Goal: Communication & Community: Answer question/provide support

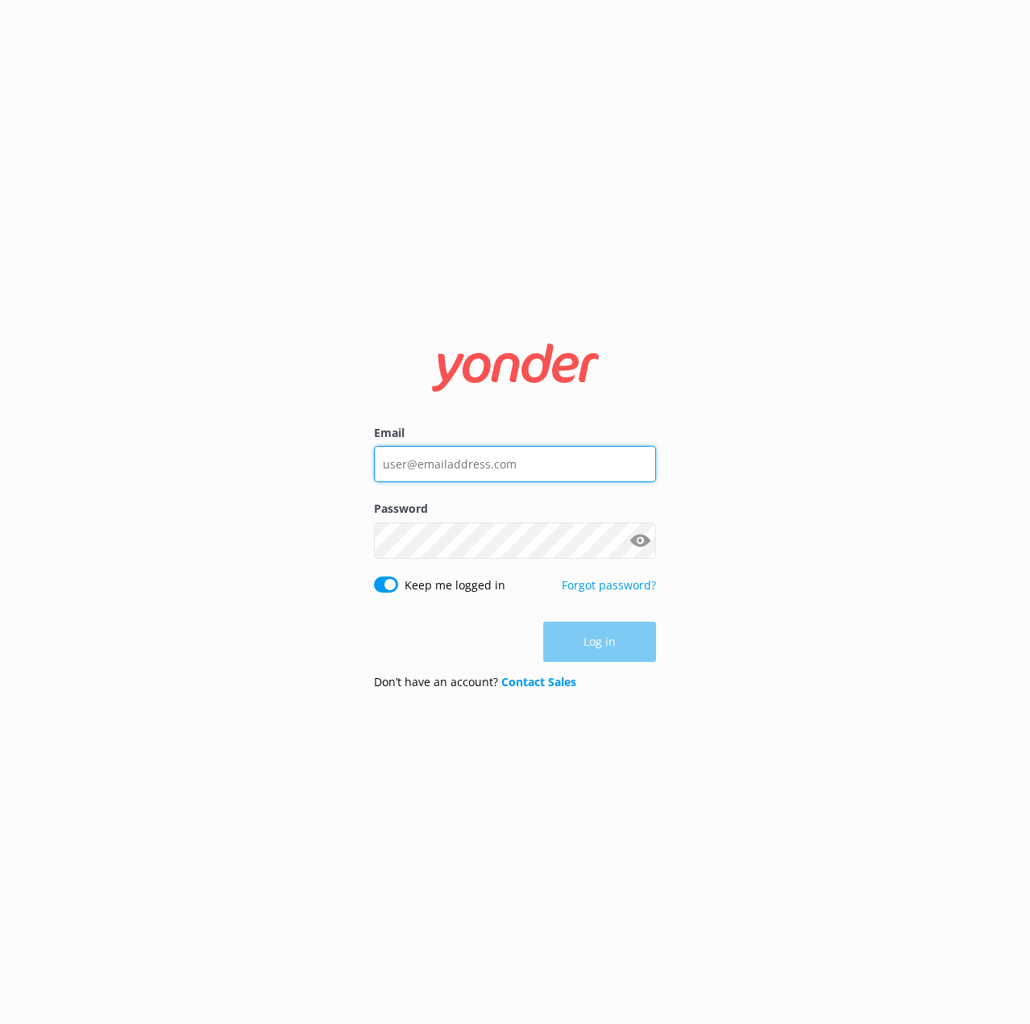
click at [493, 480] on input "Email" at bounding box center [515, 464] width 282 height 36
type input "[EMAIL_ADDRESS][DOMAIN_NAME]"
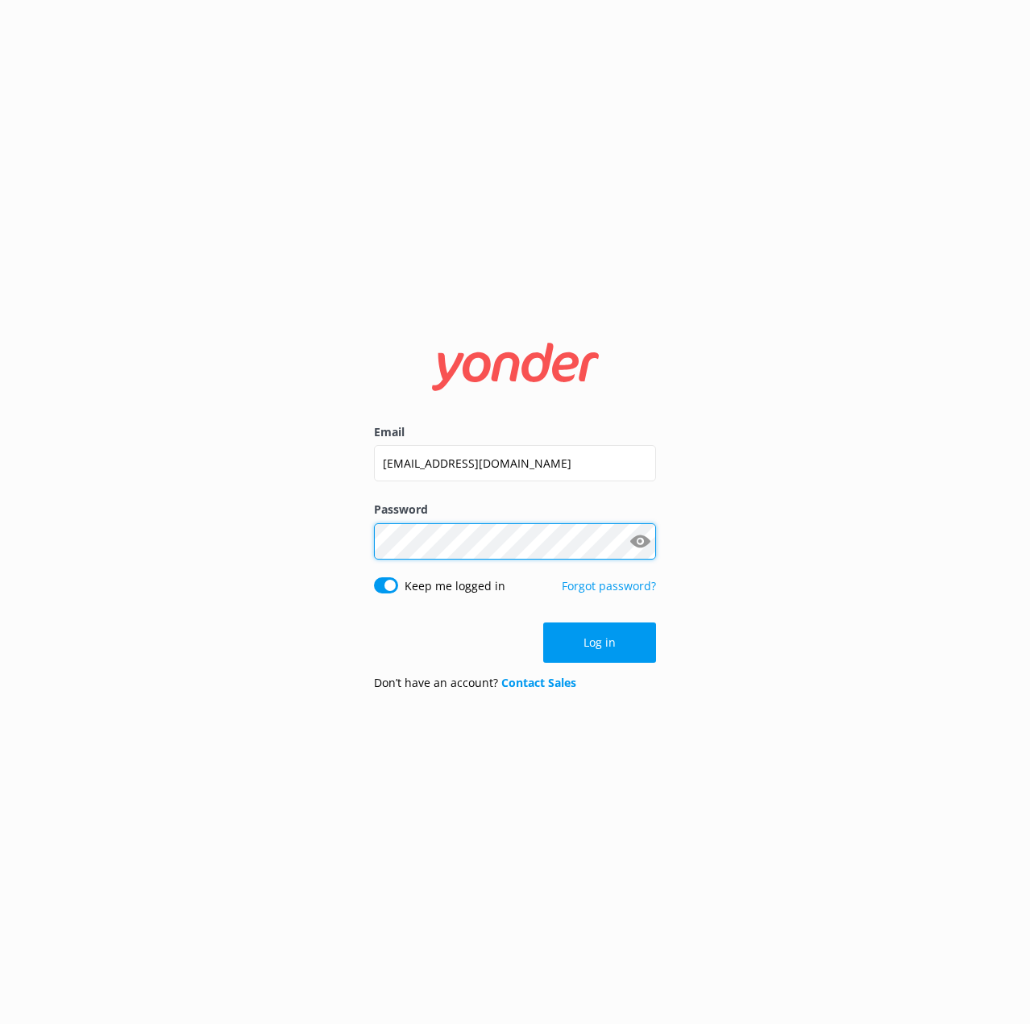
click button "Log in" at bounding box center [599, 642] width 113 height 40
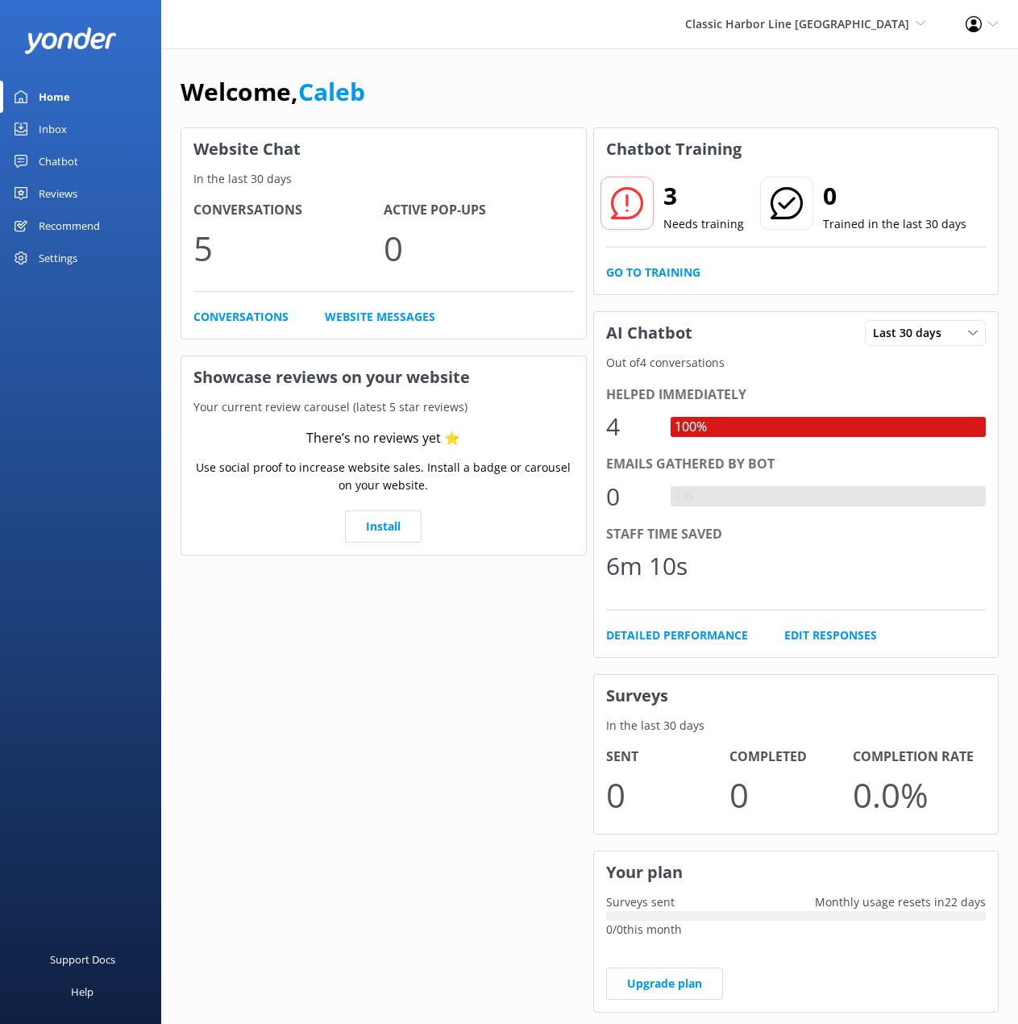
click at [58, 127] on div "Inbox" at bounding box center [53, 129] width 28 height 32
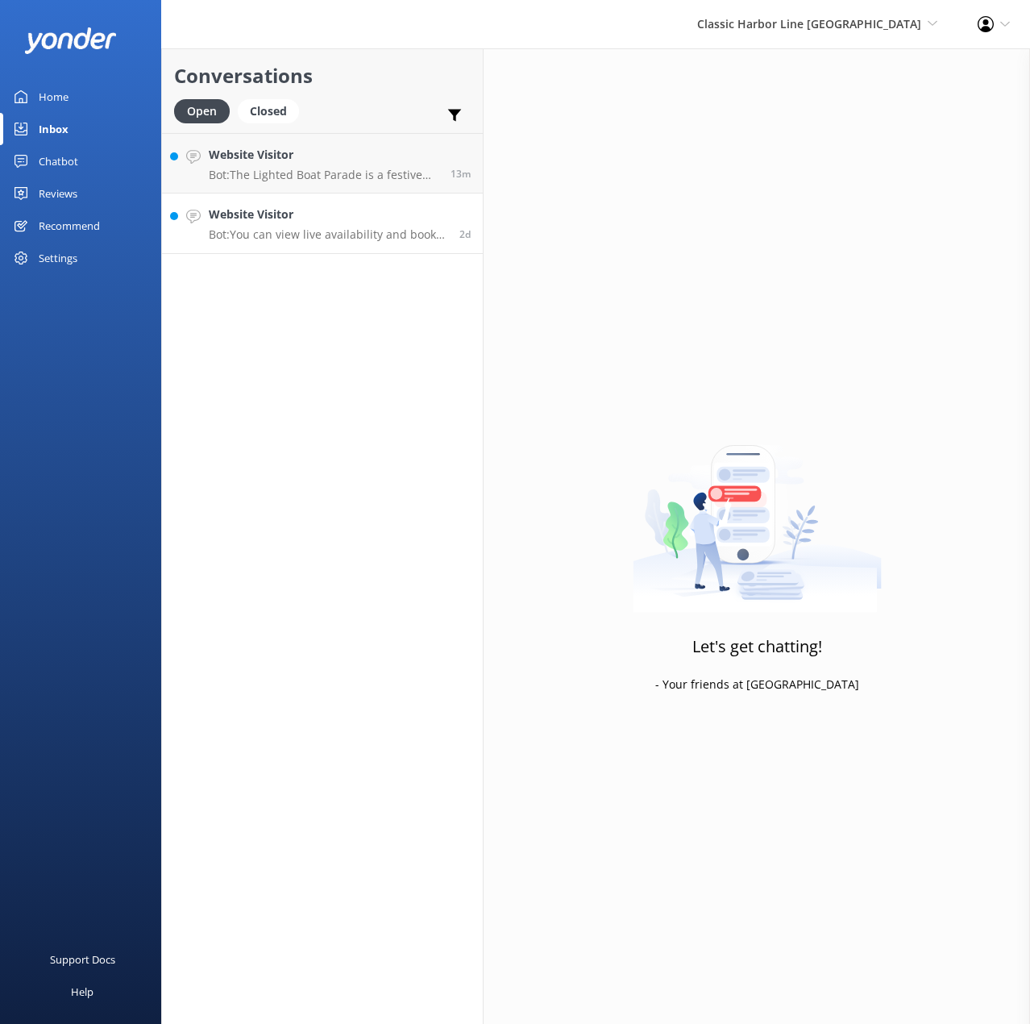
click at [352, 216] on h4 "Website Visitor" at bounding box center [328, 215] width 239 height 18
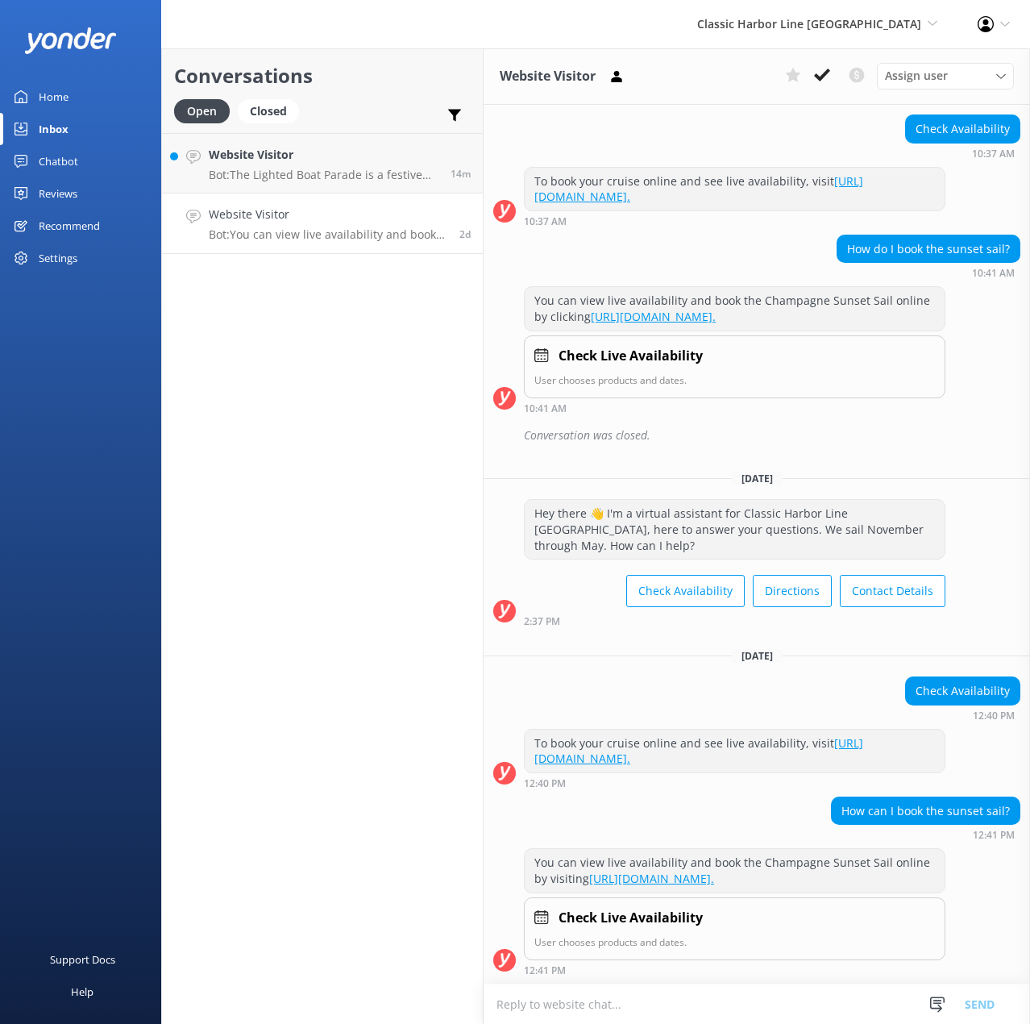
scroll to position [2095, 0]
click at [819, 73] on icon at bounding box center [822, 75] width 16 height 16
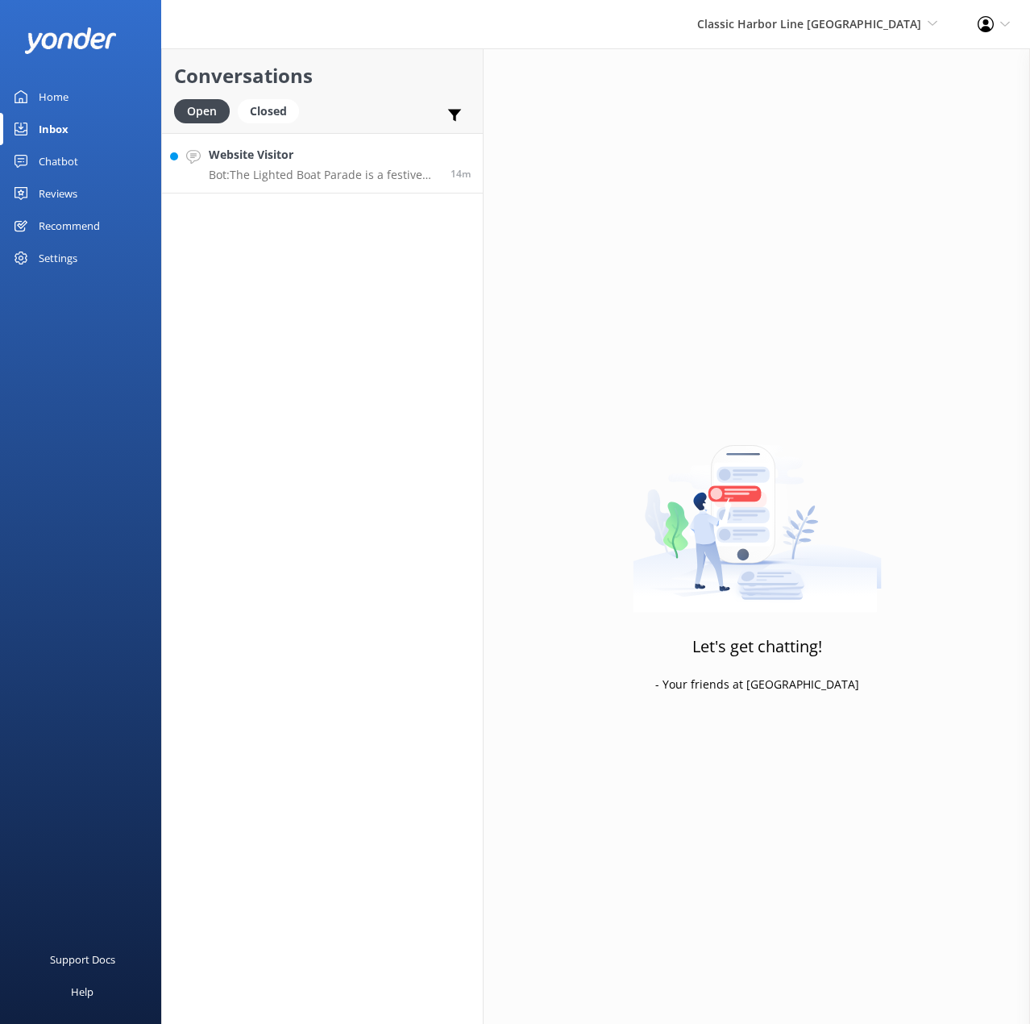
click at [337, 160] on h4 "Website Visitor" at bounding box center [324, 155] width 230 height 18
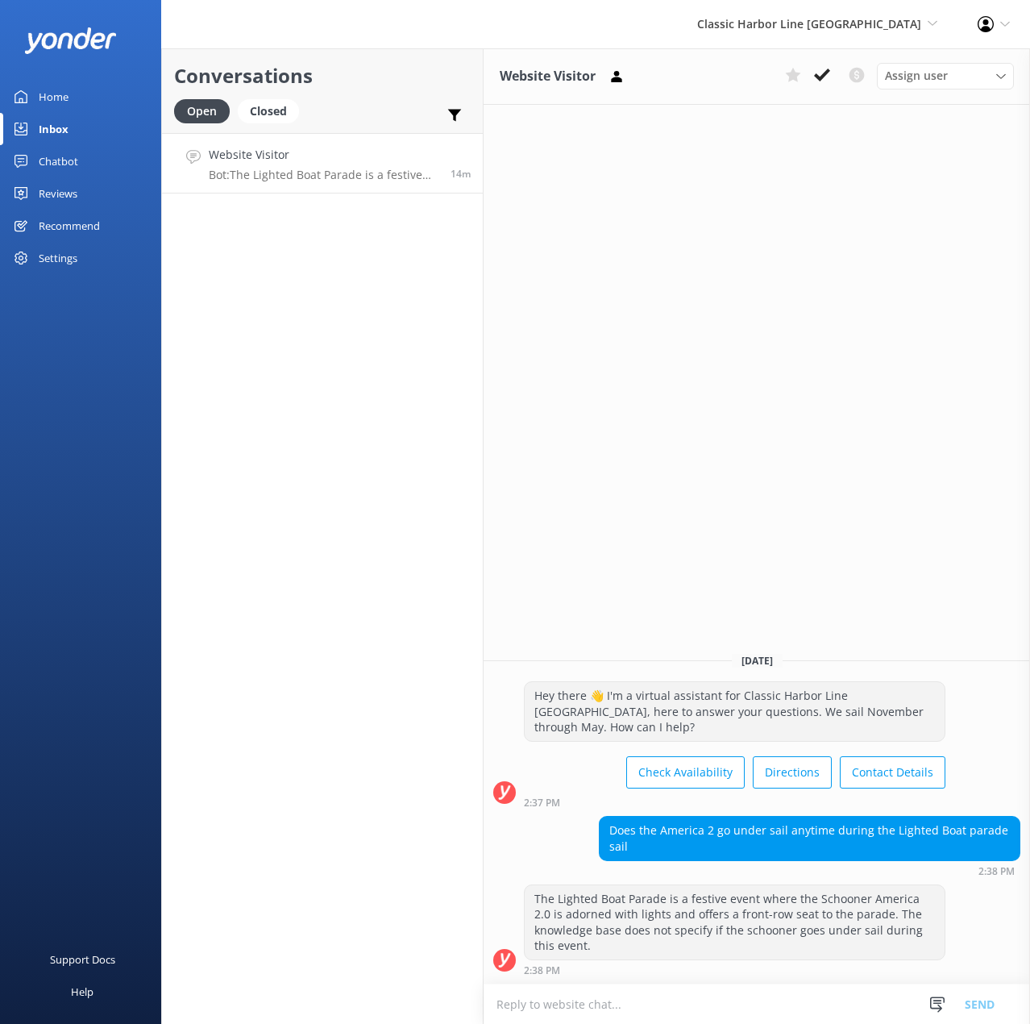
click at [409, 456] on div "Conversations Open Closed Important Converted Assigned to me Unassigned Website…" at bounding box center [322, 535] width 322 height 975
click at [389, 476] on div "Conversations Open Closed Important Converted Assigned to me Unassigned Website…" at bounding box center [322, 535] width 322 height 975
click at [617, 598] on div "Website Visitor Assign user [PERSON_NAME] [PERSON_NAME] [PERSON_NAME] [DATE] He…" at bounding box center [757, 535] width 546 height 975
click at [351, 603] on div "Conversations Open Closed Important Converted Assigned to me Unassigned Website…" at bounding box center [322, 535] width 322 height 975
click at [406, 591] on div "Conversations Open Closed Important Converted Assigned to me Unassigned Website…" at bounding box center [322, 535] width 322 height 975
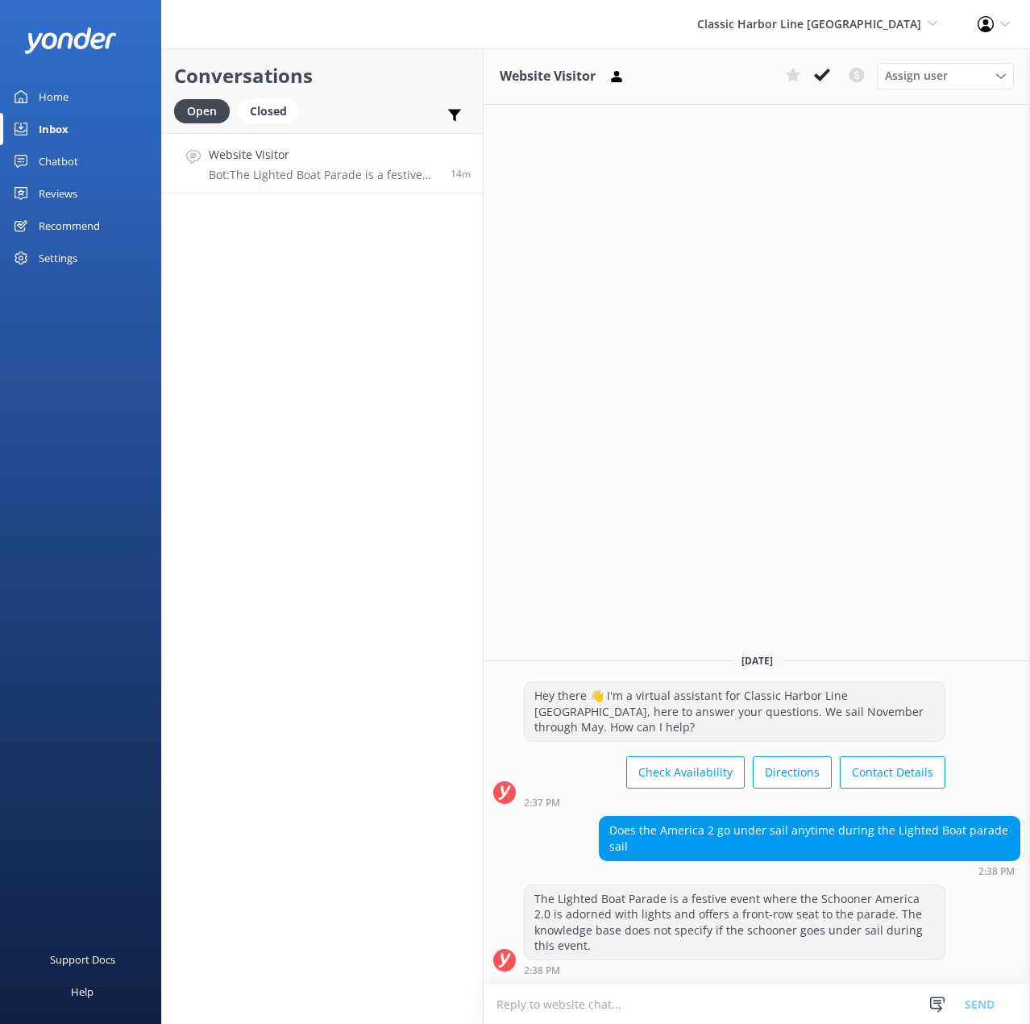
click at [406, 591] on div "Conversations Open Closed Important Converted Assigned to me Unassigned Website…" at bounding box center [322, 535] width 322 height 975
click at [754, 1008] on textarea at bounding box center [757, 1003] width 546 height 39
click at [762, 1007] on textarea "Hi there! I'm a real person, and I can help." at bounding box center [757, 1003] width 546 height 40
paste textarea "We will not be raising sails during the parade due to maneuverability."
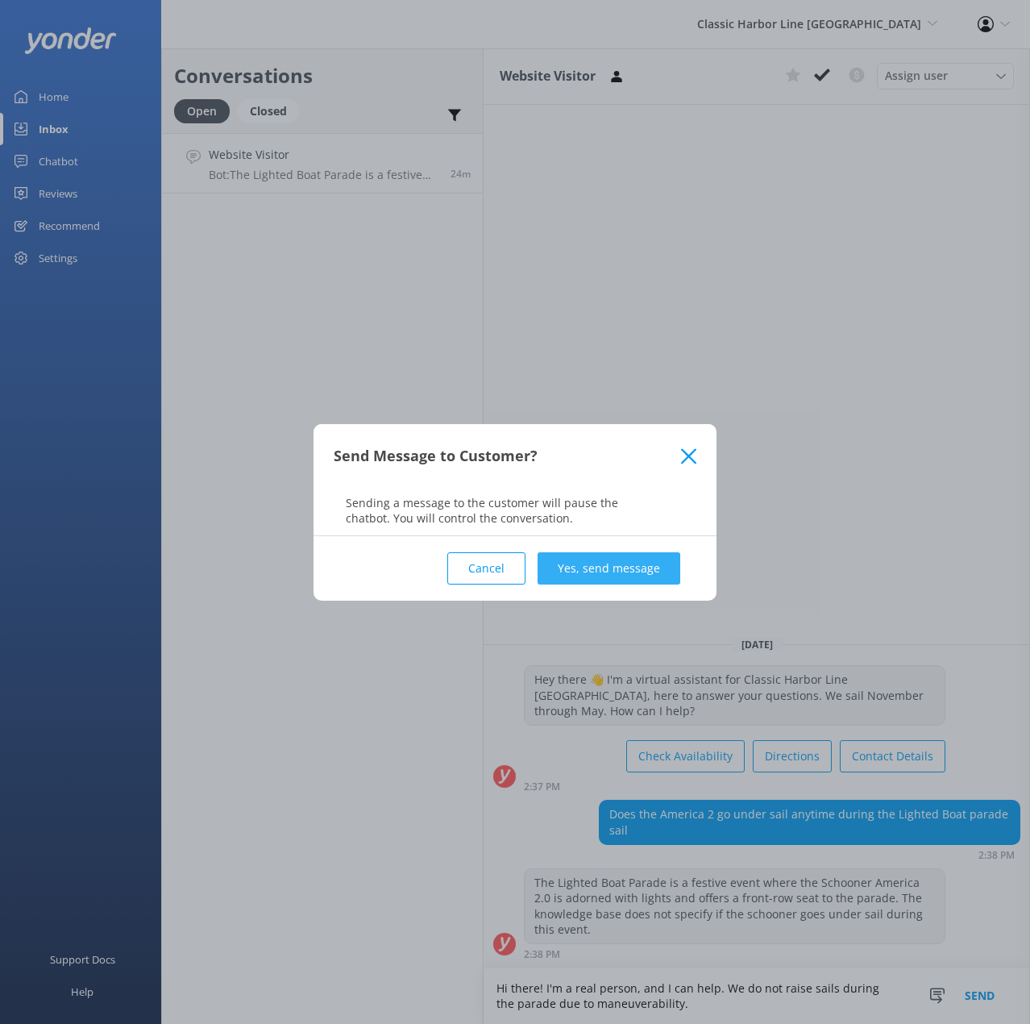
type textarea "Hi there! I'm a real person, and I can help. We do not raise sails during the p…"
click at [592, 559] on button "Yes, send message" at bounding box center [609, 568] width 143 height 32
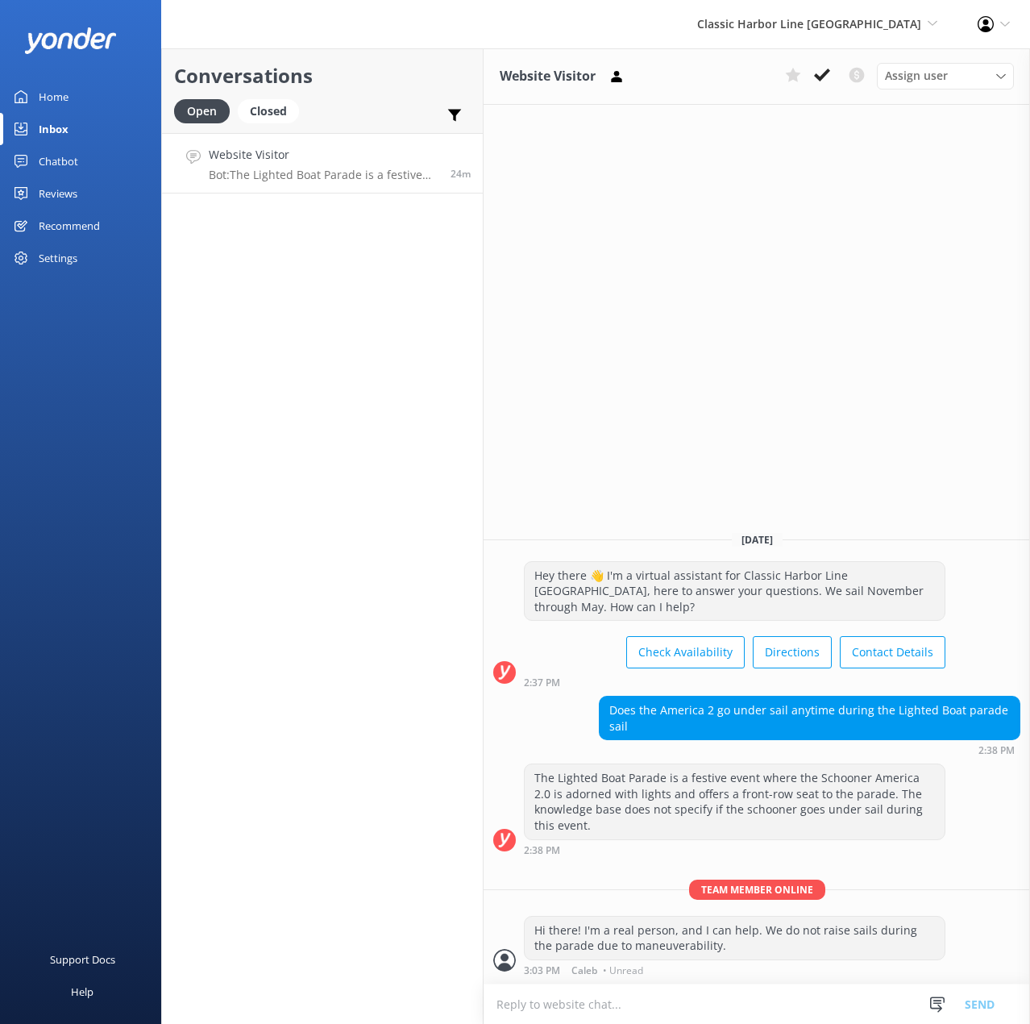
click at [650, 942] on div "Hi there! I'm a real person, and I can help. We do not raise sails during the p…" at bounding box center [735, 937] width 420 height 43
click at [797, 950] on div "Hi there! I'm a real person, and I can help. We do not raise sails during the p…" at bounding box center [735, 937] width 420 height 43
drag, startPoint x: 684, startPoint y: 929, endPoint x: 717, endPoint y: 941, distance: 35.7
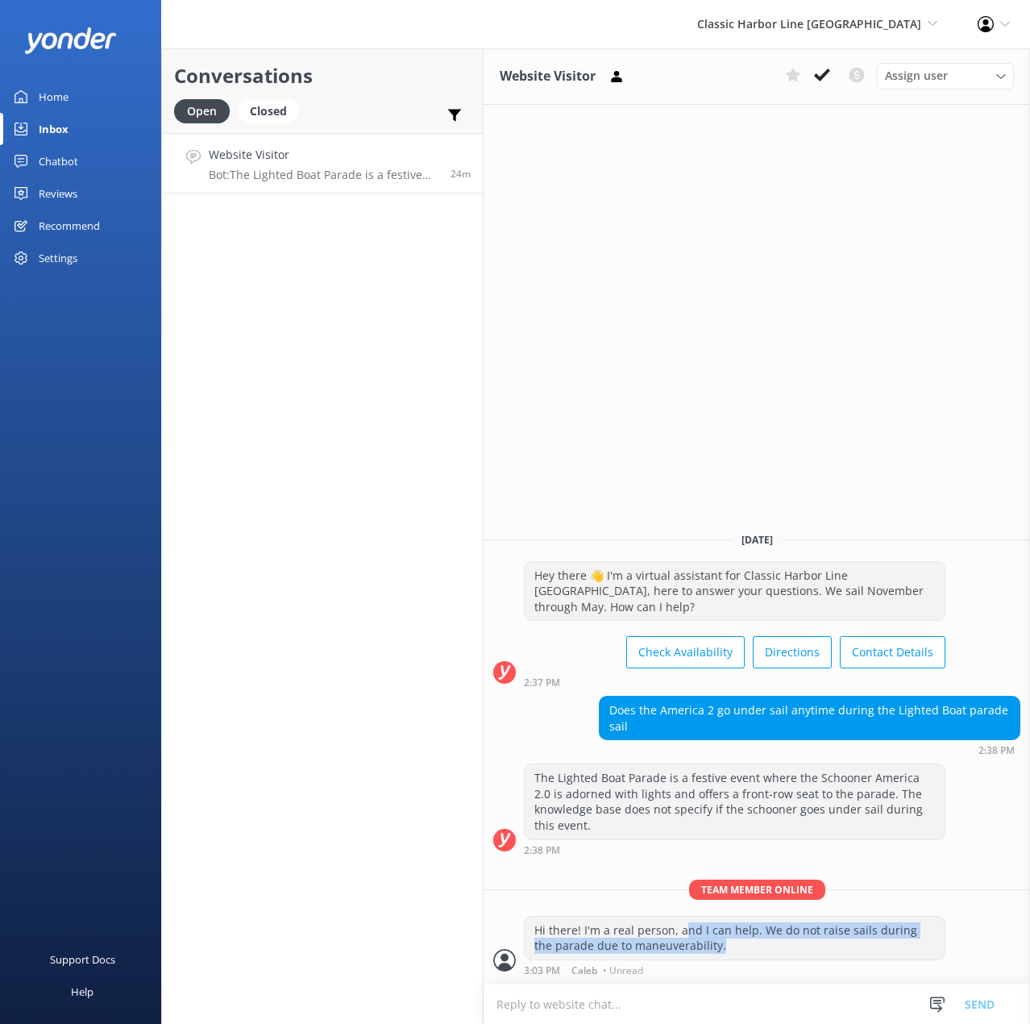
click at [717, 941] on div "Hi there! I'm a real person, and I can help. We do not raise sails during the p…" at bounding box center [735, 937] width 420 height 43
click at [397, 611] on div "Conversations Open Closed Important Converted Assigned to me Unassigned Website…" at bounding box center [322, 535] width 322 height 975
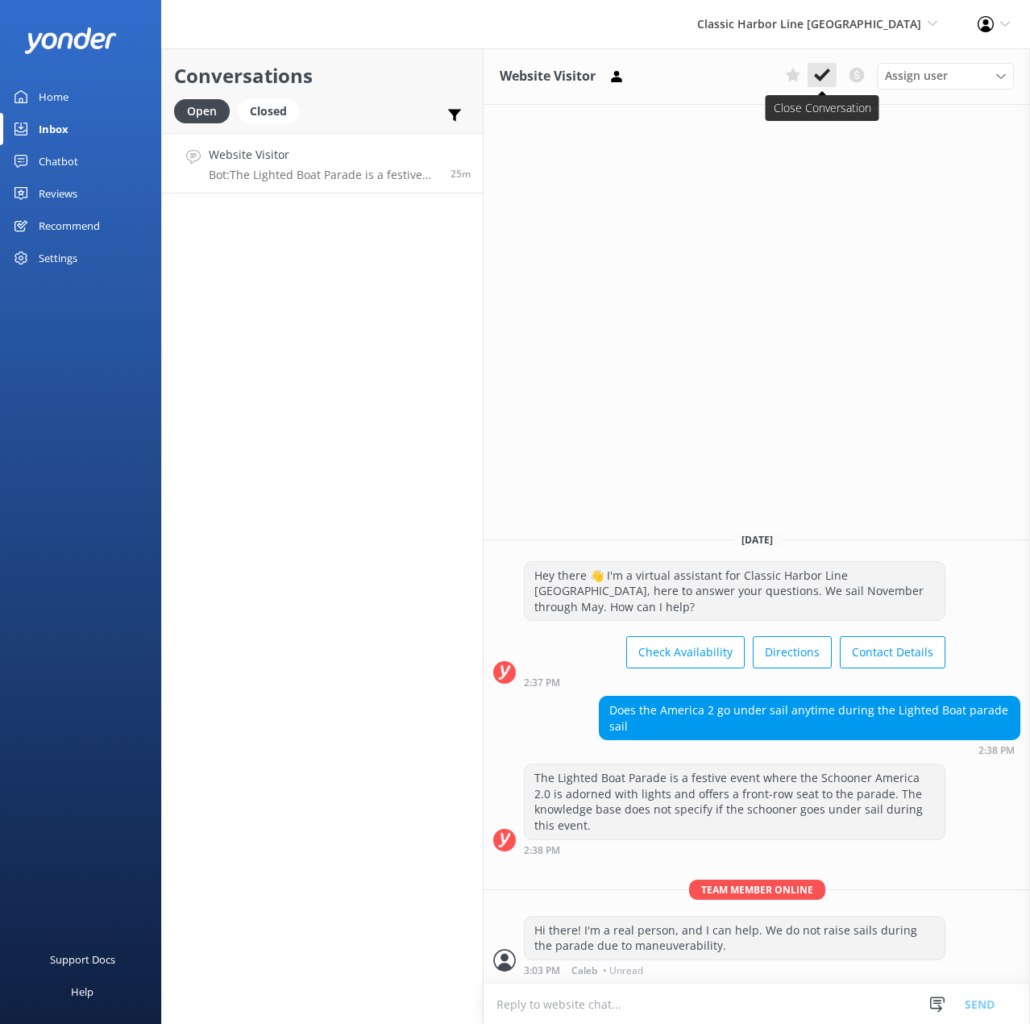
click at [821, 73] on icon at bounding box center [822, 75] width 16 height 16
